Goal: Task Accomplishment & Management: Complete application form

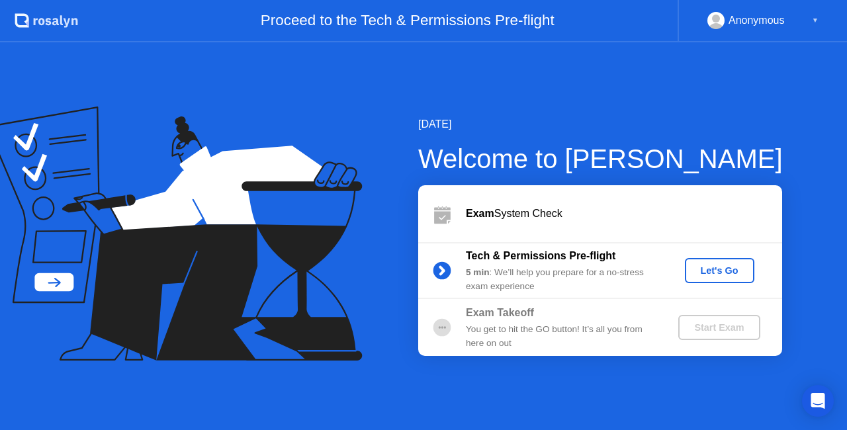
click at [720, 270] on div "Let's Go" at bounding box center [719, 270] width 59 height 11
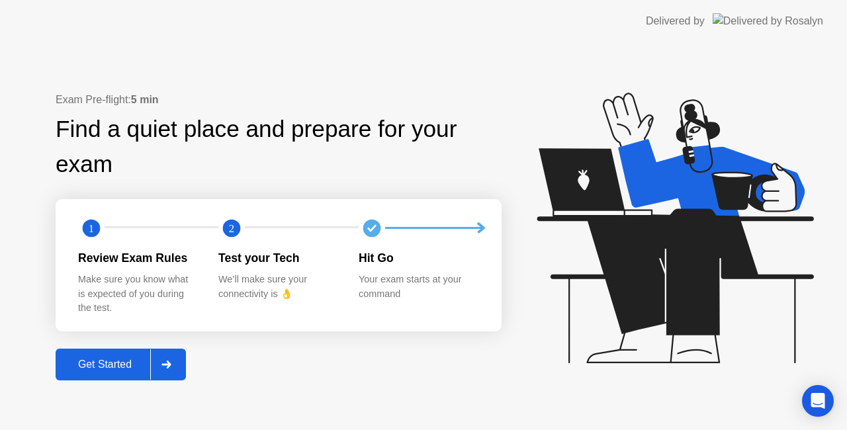
click at [166, 360] on div at bounding box center [166, 364] width 32 height 30
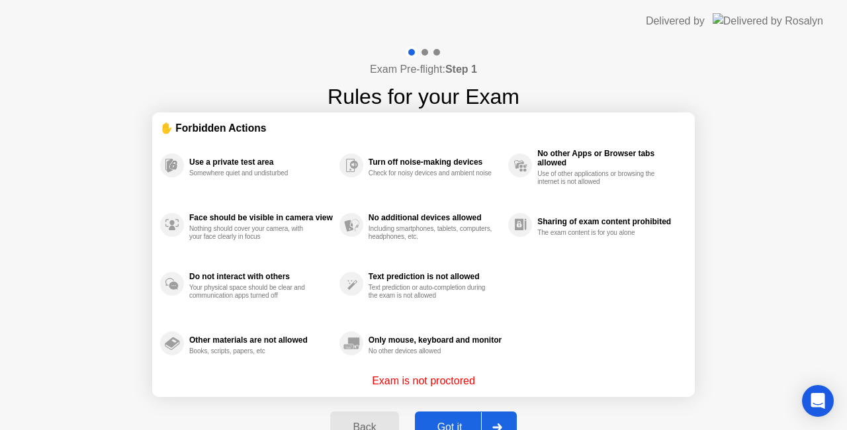
click at [468, 417] on button "Got it" at bounding box center [466, 427] width 102 height 32
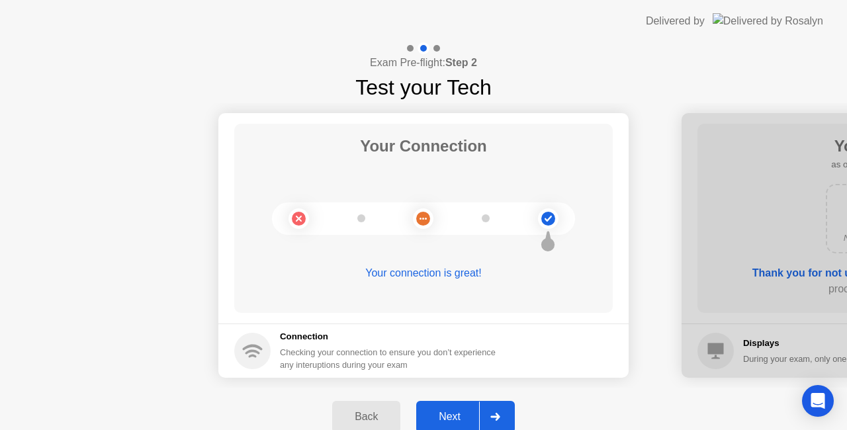
click at [490, 288] on div "Your connection is great!" at bounding box center [423, 283] width 378 height 37
click at [464, 408] on button "Next" at bounding box center [465, 417] width 99 height 32
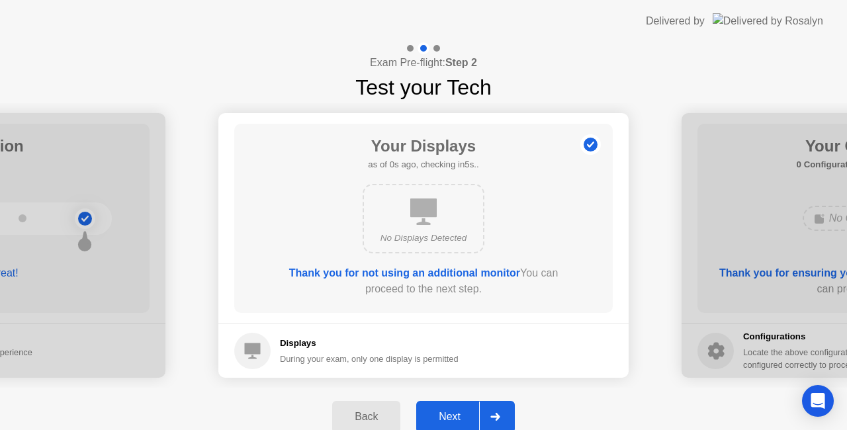
click at [464, 408] on button "Next" at bounding box center [465, 417] width 99 height 32
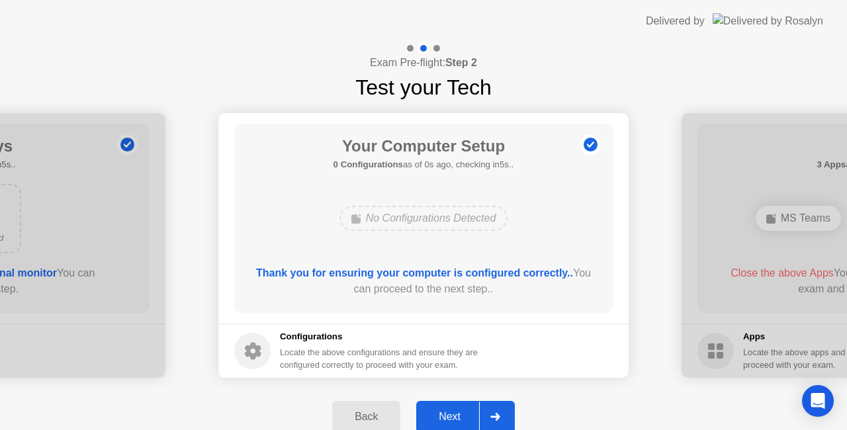
click at [464, 408] on button "Next" at bounding box center [465, 417] width 99 height 32
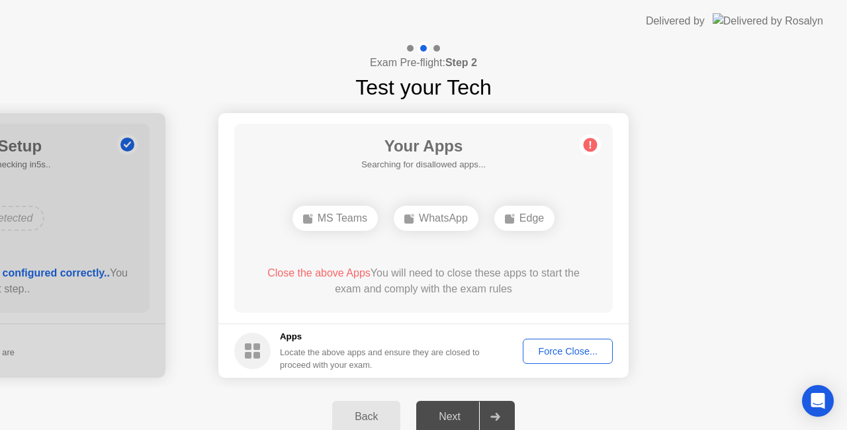
click at [570, 349] on div "Force Close..." at bounding box center [567, 351] width 81 height 11
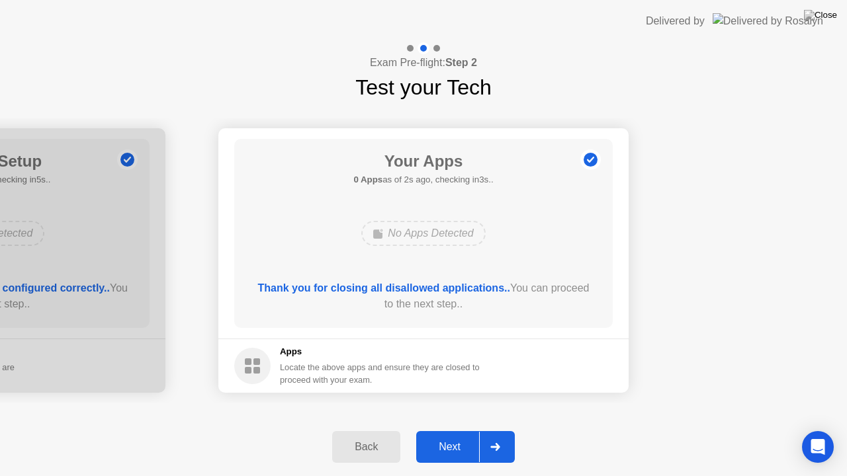
click at [454, 429] on div "Next" at bounding box center [449, 447] width 59 height 12
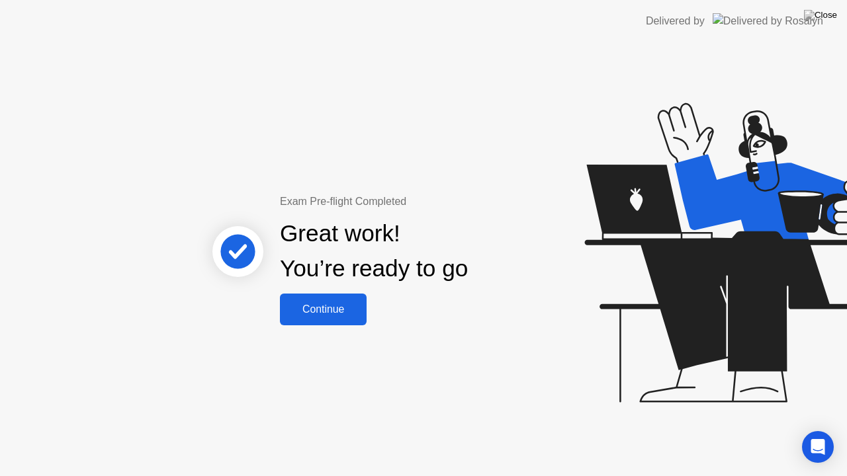
click at [331, 312] on div "Continue" at bounding box center [323, 310] width 79 height 12
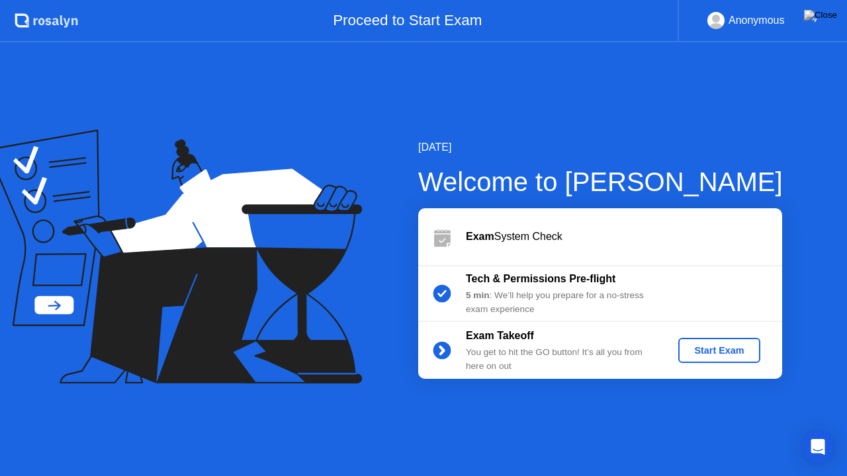
click at [691, 353] on div "Start Exam" at bounding box center [718, 350] width 71 height 11
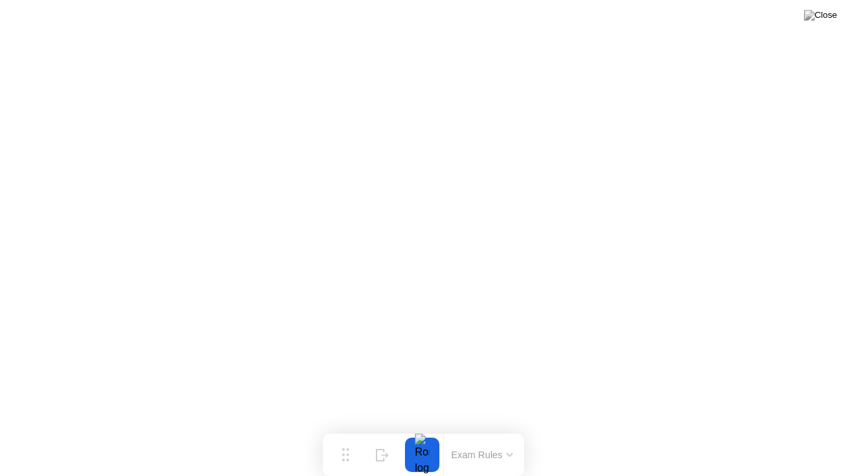
click at [511, 429] on icon at bounding box center [509, 455] width 7 height 4
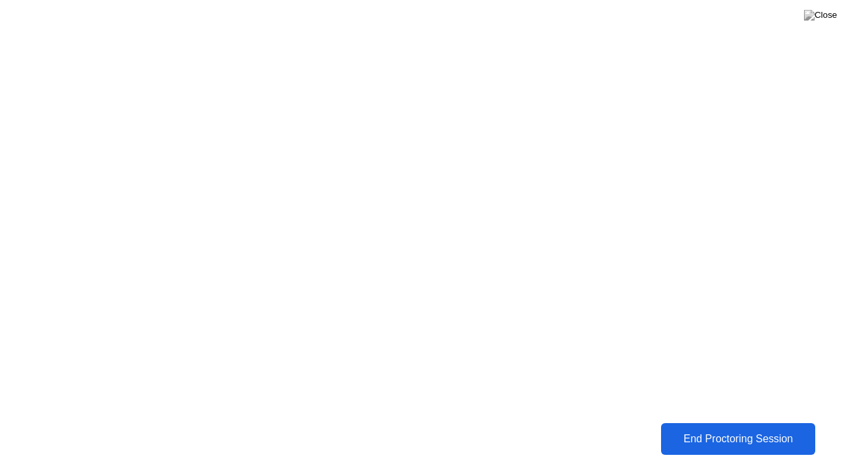
click at [713, 429] on div "End Proctoring Session" at bounding box center [738, 439] width 146 height 12
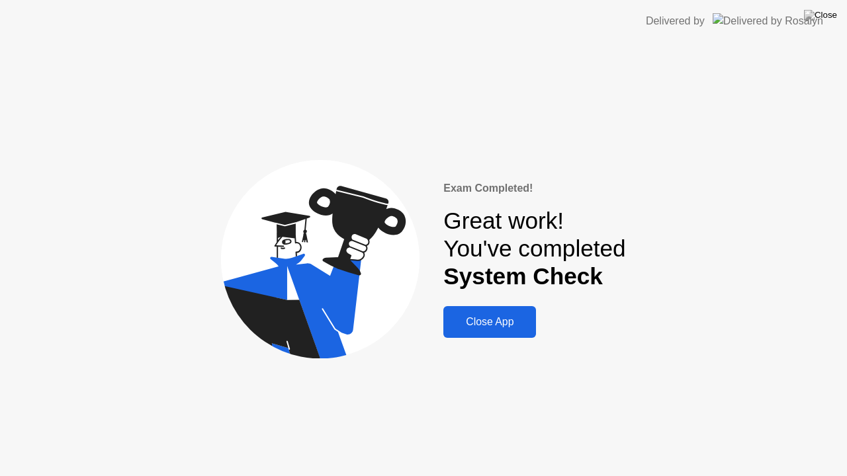
click at [488, 335] on button "Close App" at bounding box center [489, 322] width 93 height 32
